Goal: Check status: Check status

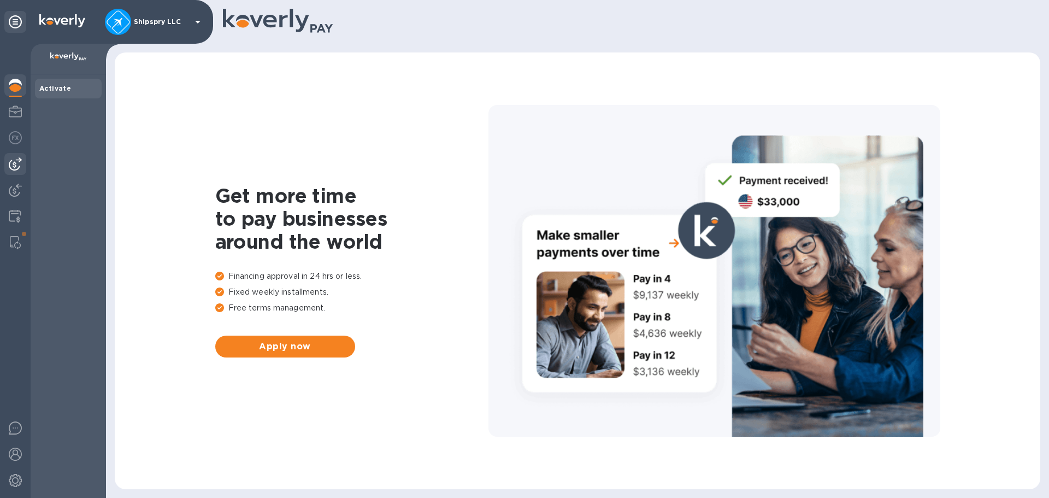
click at [14, 159] on img at bounding box center [15, 163] width 13 height 13
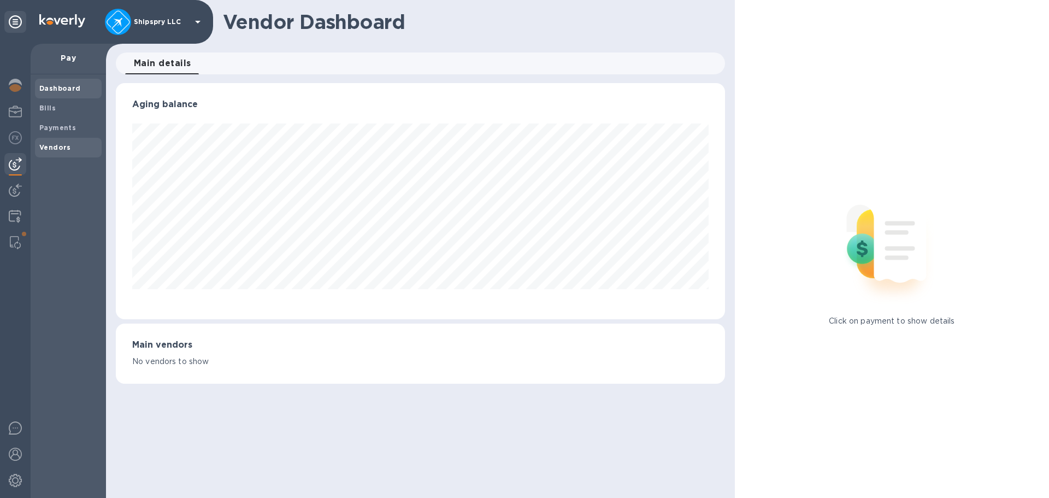
scroll to position [236, 608]
click at [57, 127] on b "Payments" at bounding box center [57, 127] width 37 height 8
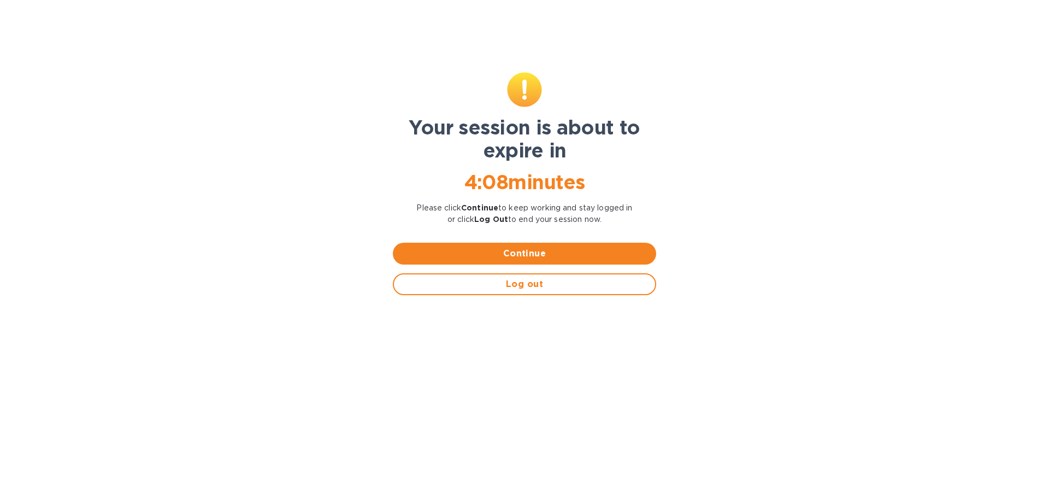
click at [3, 244] on div "Your session is about to expire in 4 : 08 minutes Please click Continue to keep…" at bounding box center [524, 274] width 1049 height 445
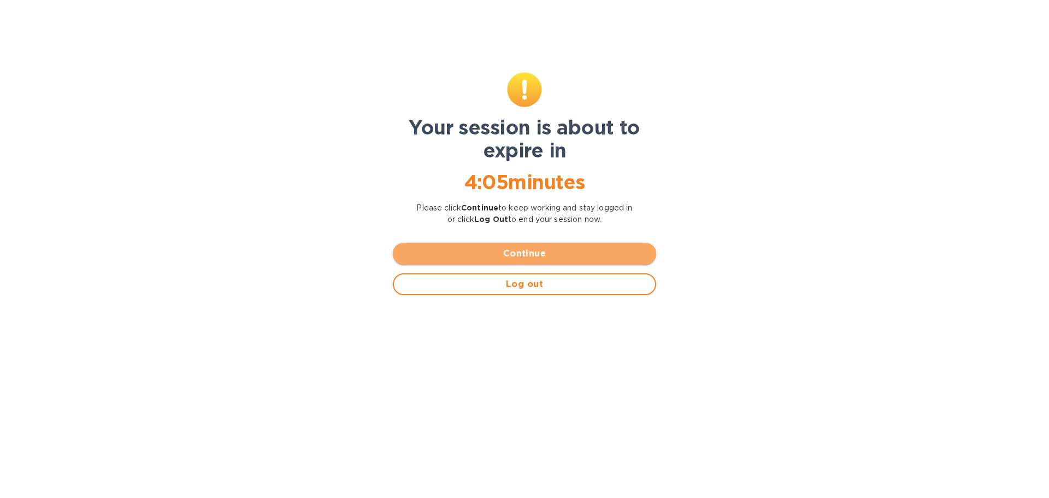
click at [515, 250] on span "Continue" at bounding box center [524, 253] width 246 height 13
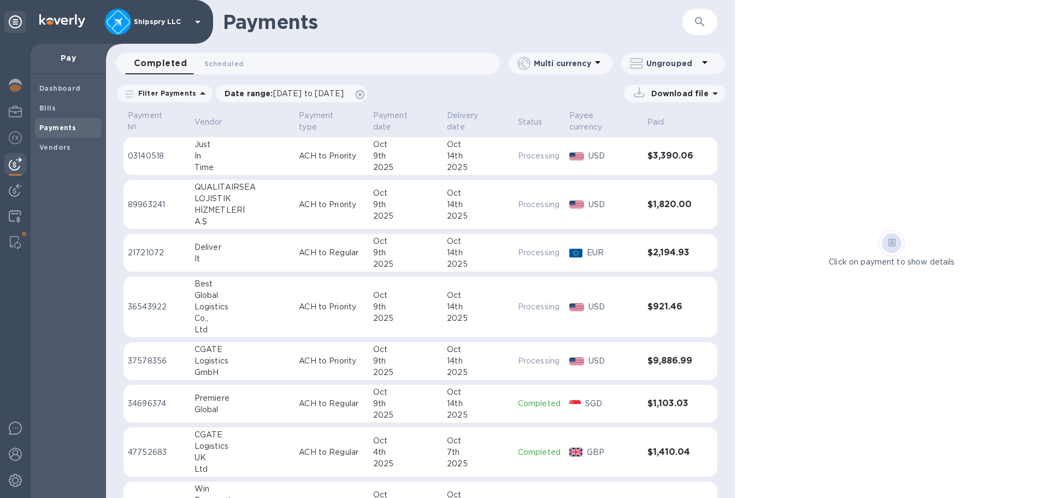
click at [417, 247] on div "9th" at bounding box center [405, 252] width 65 height 11
